Goal: Task Accomplishment & Management: Complete application form

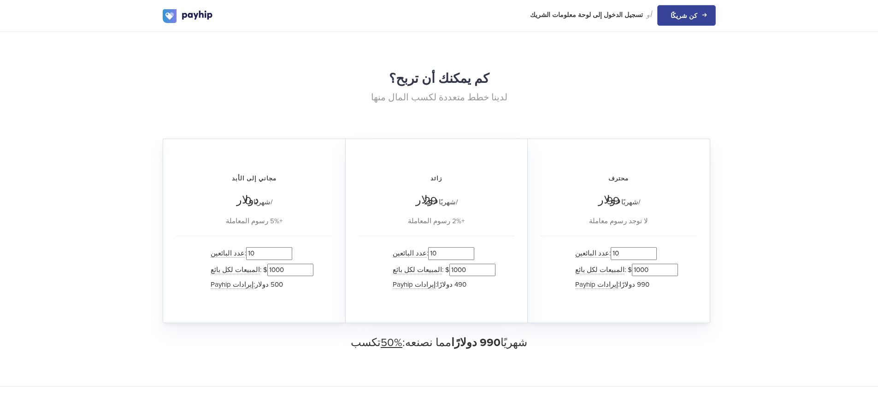
scroll to position [850, 0]
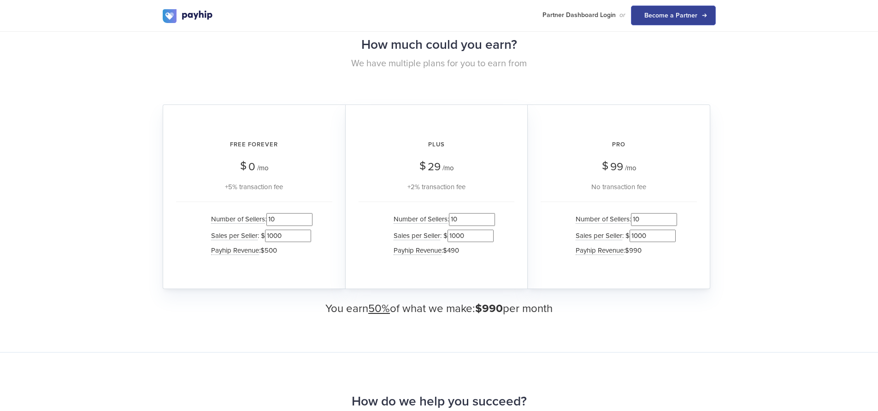
click at [785, 140] on div "How much could you earn? We have multiple plans for you to earn from Free Forev…" at bounding box center [439, 173] width 878 height 357
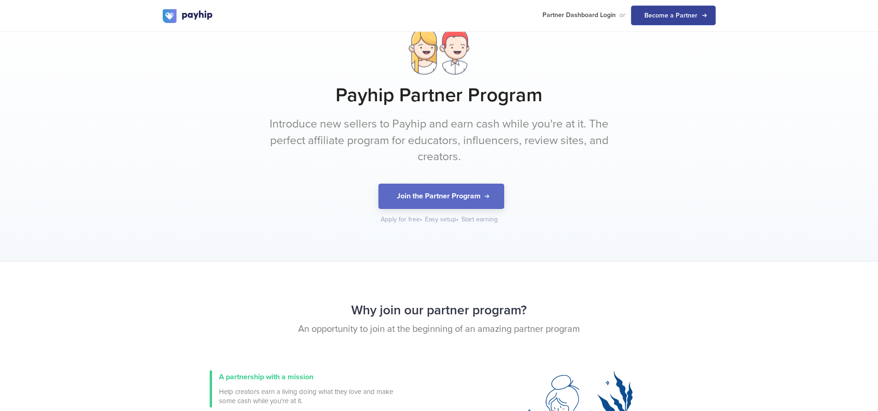
scroll to position [0, 0]
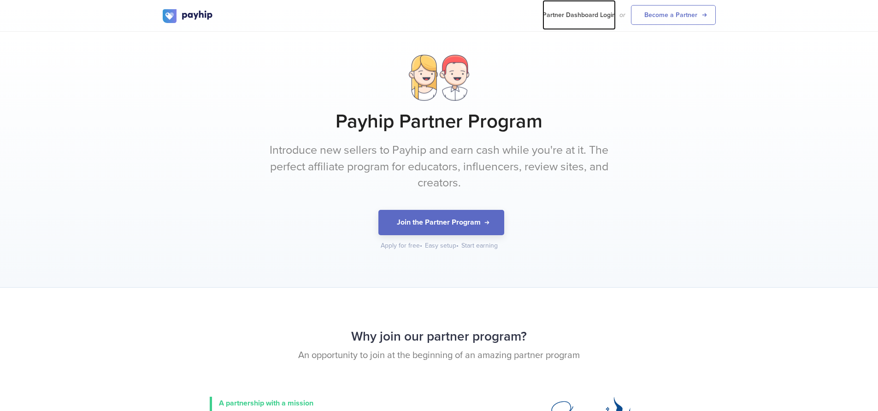
click at [604, 11] on link "Partner Dashboard Login" at bounding box center [578, 15] width 73 height 30
click at [678, 17] on link "Become a Partner" at bounding box center [673, 15] width 85 height 20
